Goal: Book appointment/travel/reservation

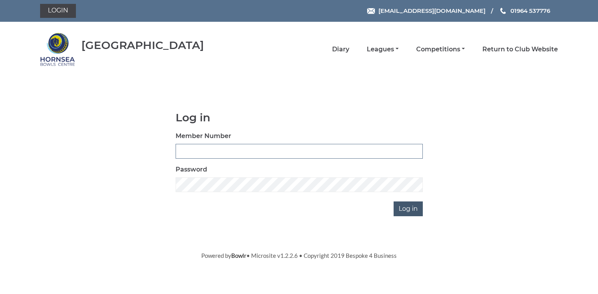
type input "0580"
click at [411, 208] on input "Log in" at bounding box center [407, 209] width 29 height 15
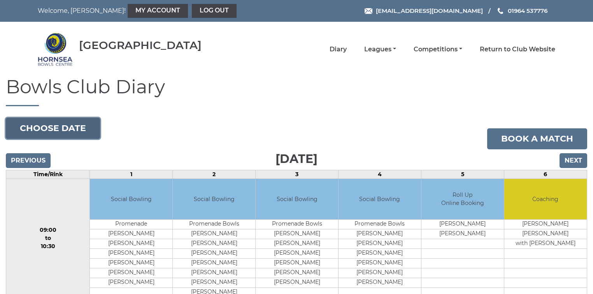
click at [70, 128] on button "Choose date" at bounding box center [53, 128] width 94 height 21
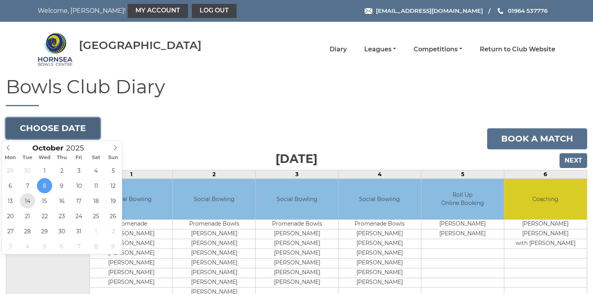
type input "[DATE]"
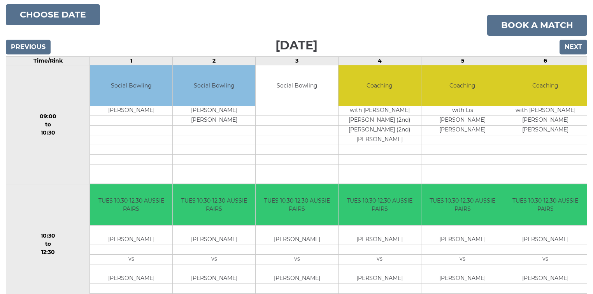
scroll to position [125, 0]
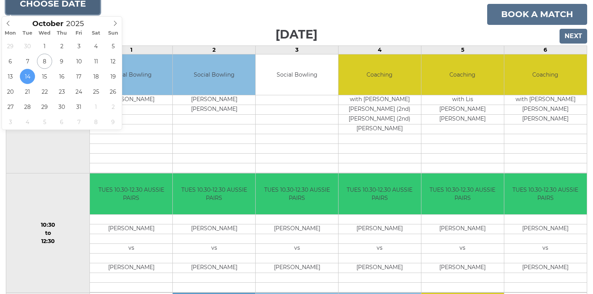
click at [65, 4] on button "Choose date" at bounding box center [53, 3] width 94 height 21
type input "2025-10-17"
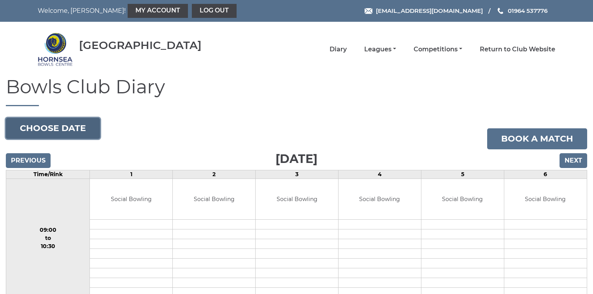
click at [51, 130] on button "Choose date" at bounding box center [53, 128] width 94 height 21
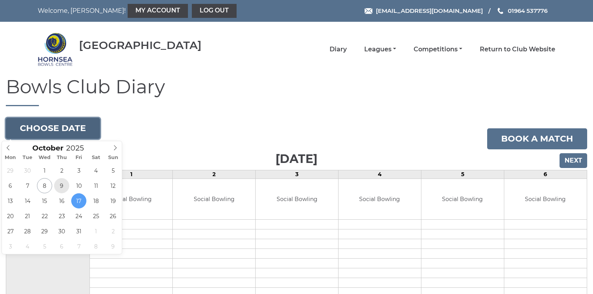
type input "2025-10-09"
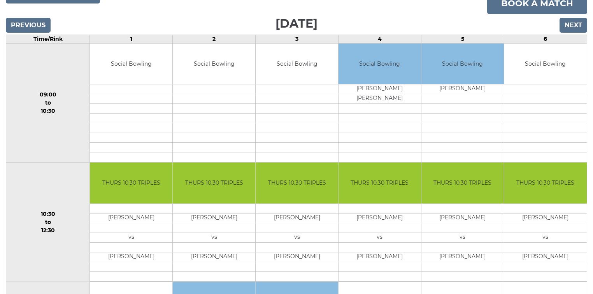
scroll to position [125, 0]
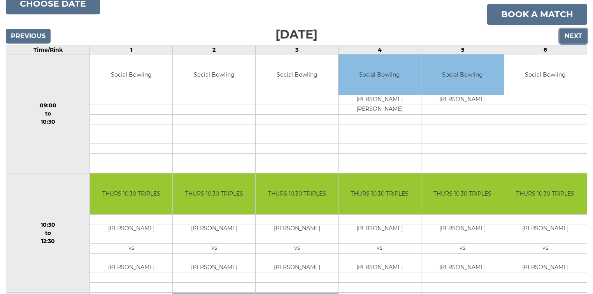
click at [571, 34] on input "Next" at bounding box center [574, 36] width 28 height 15
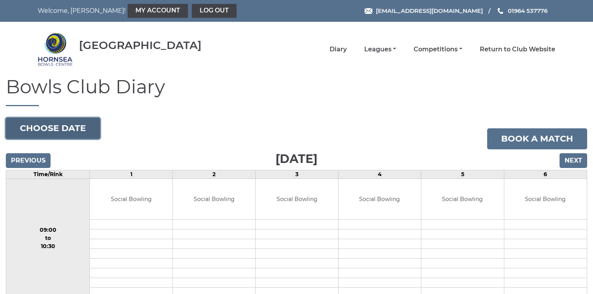
click at [58, 128] on button "Choose date" at bounding box center [53, 128] width 94 height 21
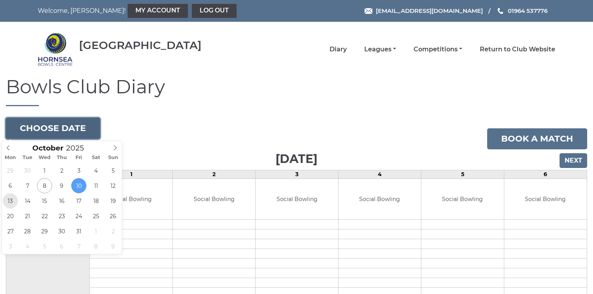
type input "2025-10-13"
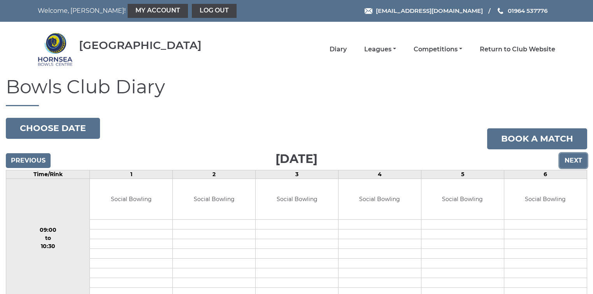
click at [577, 160] on input "Next" at bounding box center [574, 160] width 28 height 15
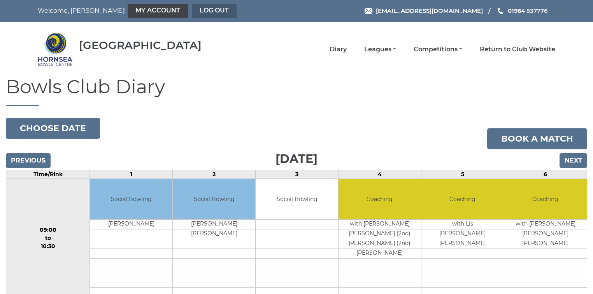
click at [192, 10] on link "Log out" at bounding box center [214, 11] width 45 height 14
